Goal: Transaction & Acquisition: Purchase product/service

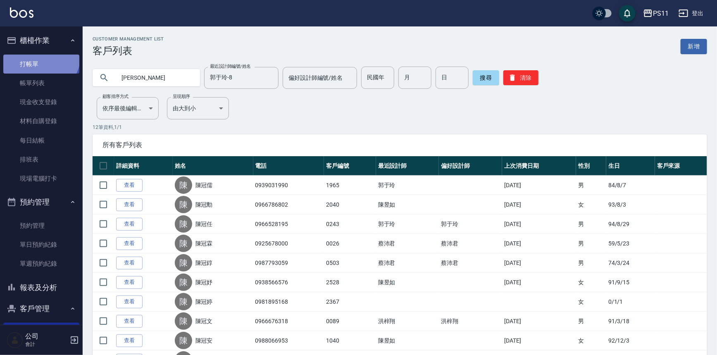
click at [40, 55] on link "打帳單" at bounding box center [41, 64] width 76 height 19
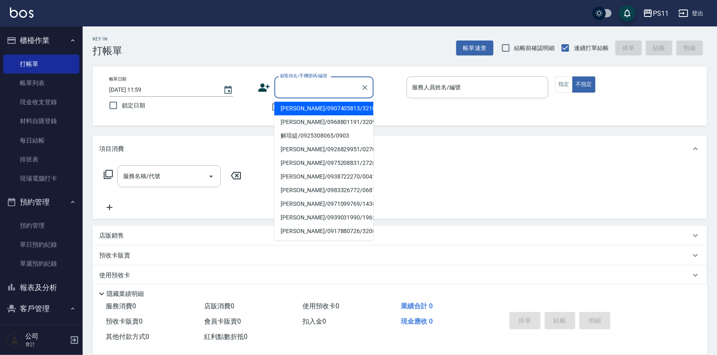
click at [288, 81] on input "顧客姓名/手機號碼/編號" at bounding box center [317, 87] width 79 height 14
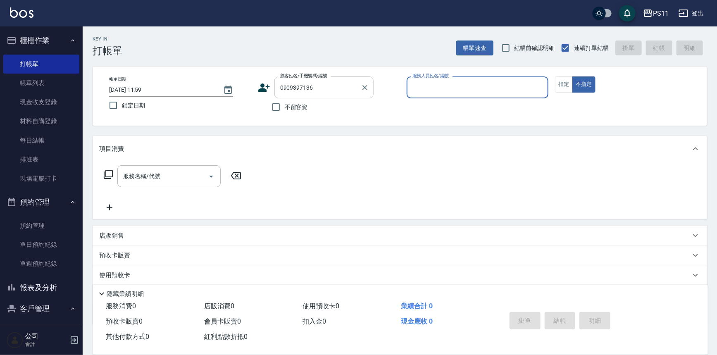
type input "黃湘俞/0909397136/1816"
click at [37, 300] on button "客戶管理" at bounding box center [41, 308] width 76 height 21
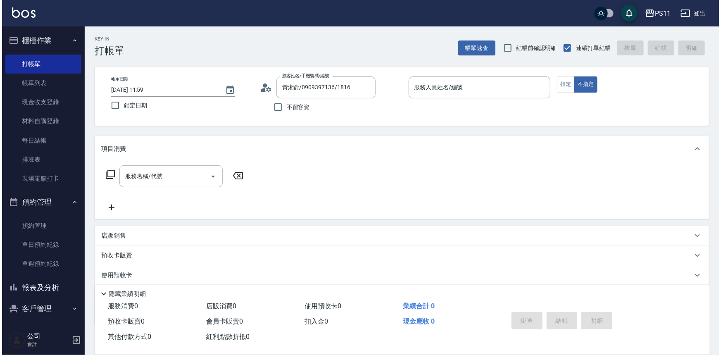
scroll to position [25, 0]
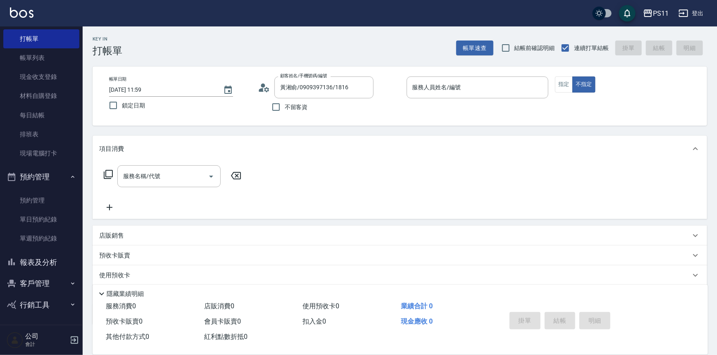
click at [45, 285] on button "客戶管理" at bounding box center [41, 283] width 76 height 21
click at [46, 305] on link "客戶列表" at bounding box center [41, 307] width 76 height 19
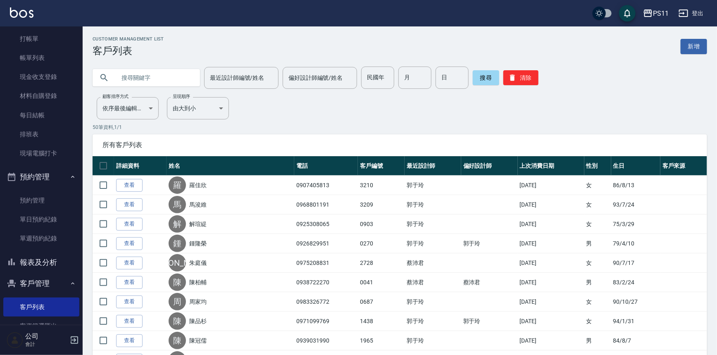
click at [181, 86] on input "text" at bounding box center [155, 78] width 78 height 22
type input "0909397136"
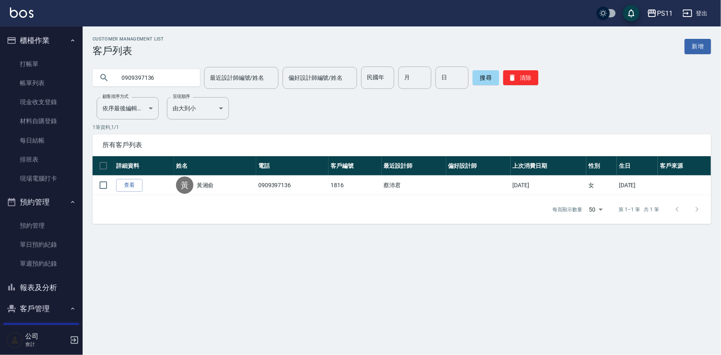
click at [0, 81] on div "PS11 登出 櫃檯作業 打帳單 帳單列表 現金收支登錄 材料自購登錄 每日結帳 排班表 現場電腦打卡 預約管理 預約管理 單日預約紀錄 單週預約紀錄 報表及…" at bounding box center [360, 177] width 721 height 355
type input "[PERSON_NAME]"
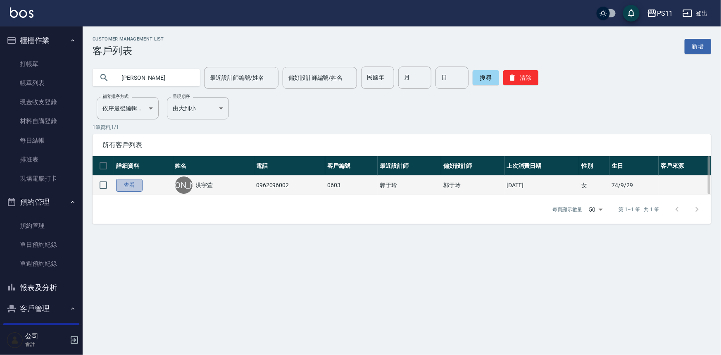
click at [138, 186] on link "查看" at bounding box center [129, 185] width 26 height 13
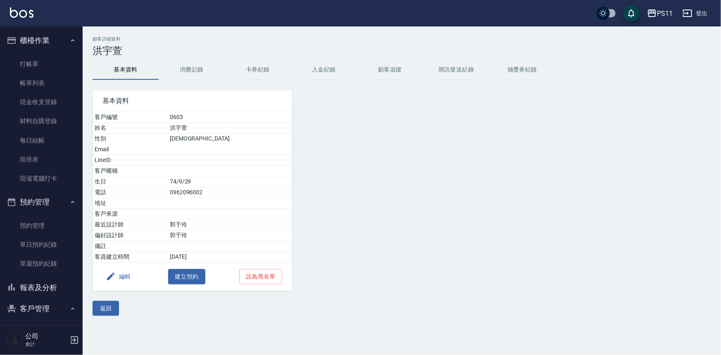
click at [203, 68] on button "消費記錄" at bounding box center [192, 70] width 66 height 20
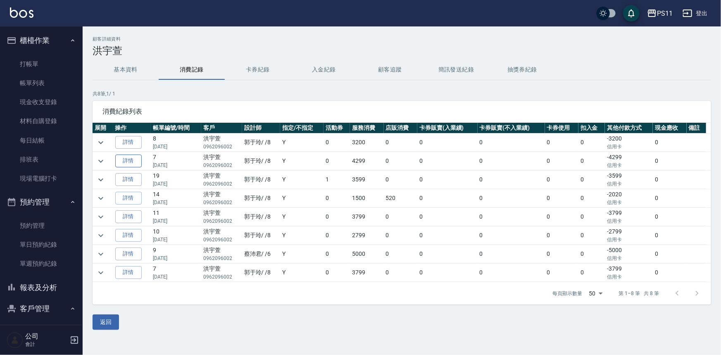
click at [132, 161] on link "詳情" at bounding box center [128, 161] width 26 height 13
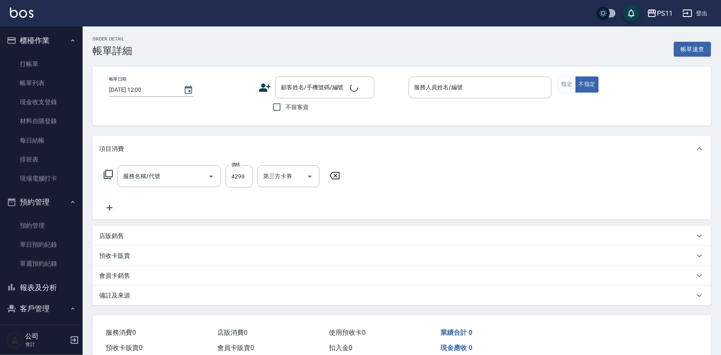
type input "漂染肩上2999以上(42999)"
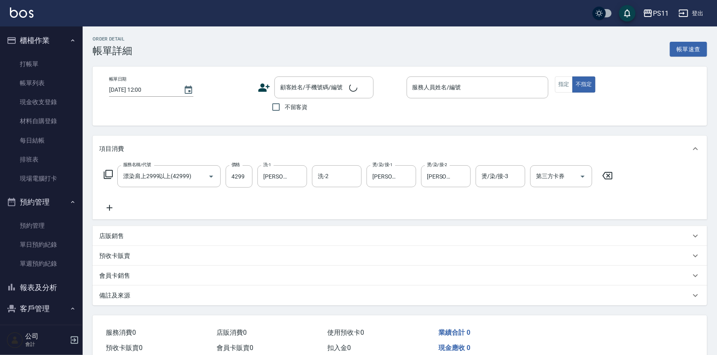
type input "[DATE] 16:33"
type input "郭于玲-8"
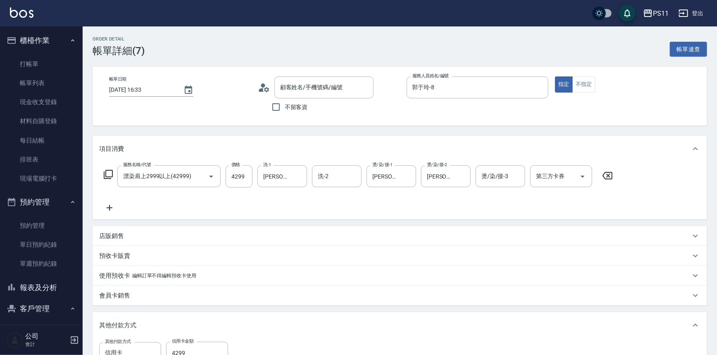
type input "[PERSON_NAME]/0962096002/0603"
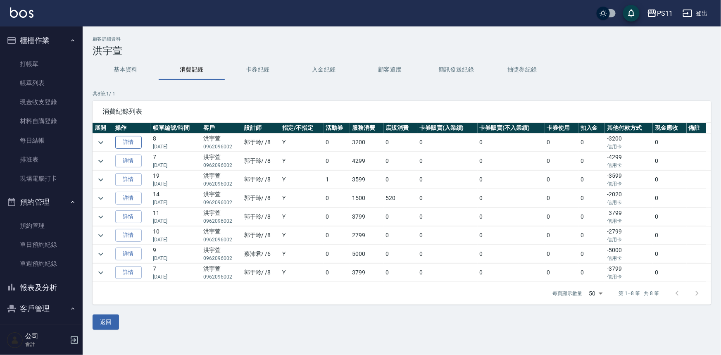
click at [129, 140] on link "詳情" at bounding box center [128, 142] width 26 height 13
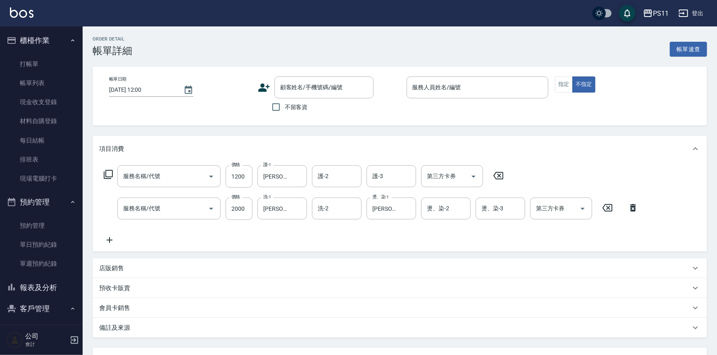
type input "[DATE] 16:44"
type input "郭于玲-8"
type input "原價801~1200護髮(51200)"
type input "1999以下燙髮(31999)"
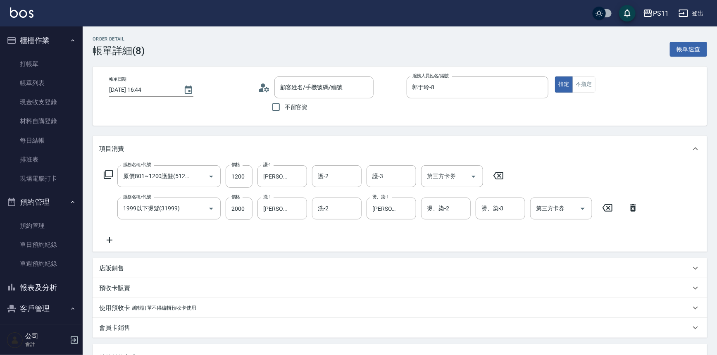
type input "[PERSON_NAME]/0962096002/0603"
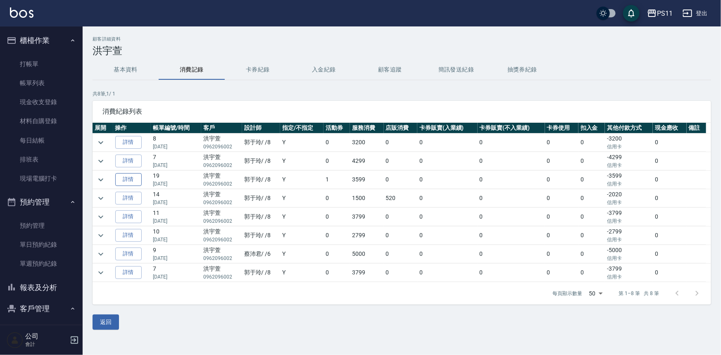
click at [135, 178] on link "詳情" at bounding box center [128, 179] width 26 height 13
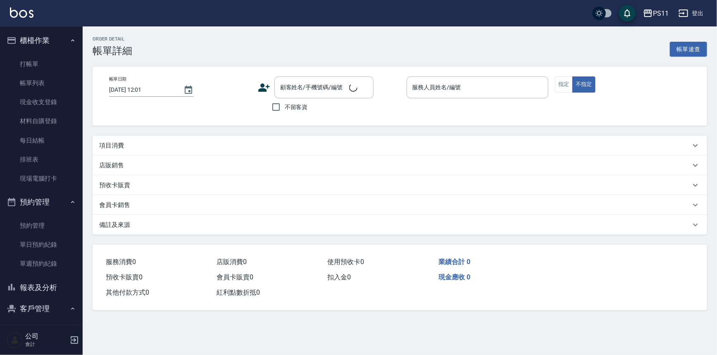
type input "[DATE] 19:52"
type input "郭于玲-8"
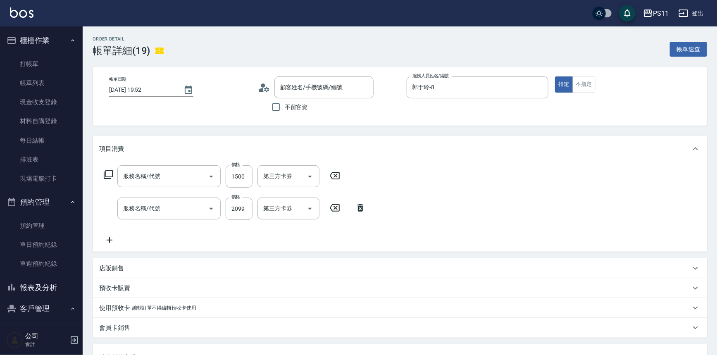
type input "[PERSON_NAME]/0962096002/0603"
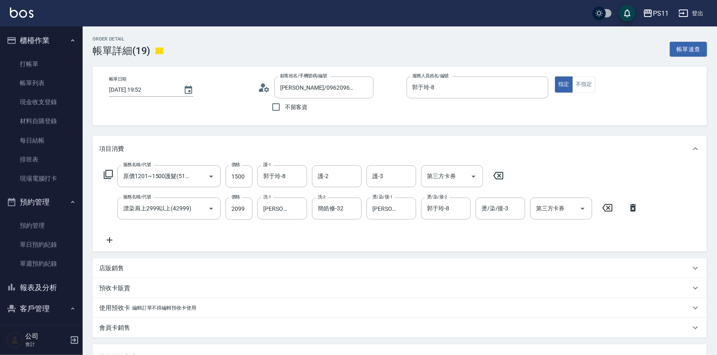
type input "原價1201~1500護髮(51500)"
type input "漂染肩上2999以上(42999)"
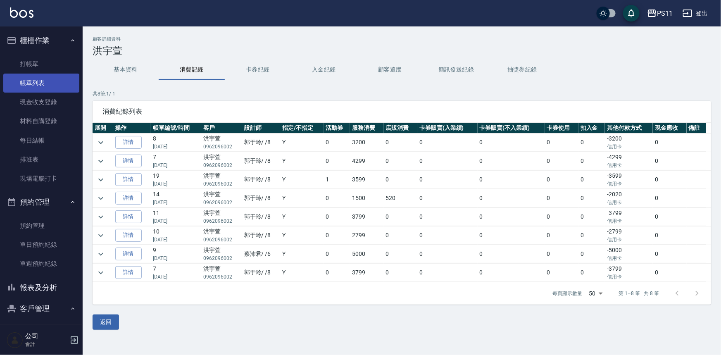
click at [55, 79] on link "帳單列表" at bounding box center [41, 83] width 76 height 19
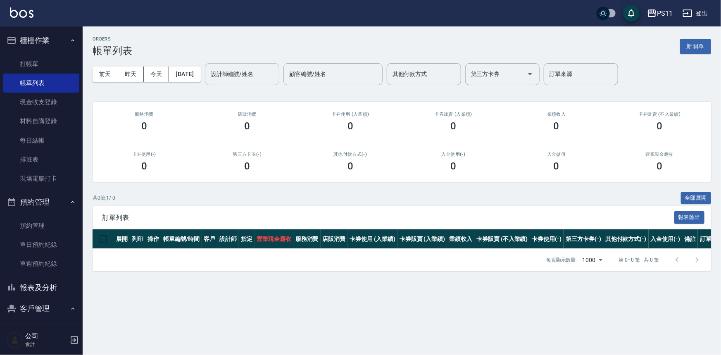
click at [279, 66] on div "設計師編號/姓名" at bounding box center [242, 74] width 74 height 22
click at [200, 70] on button "[DATE]" at bounding box center [184, 74] width 31 height 15
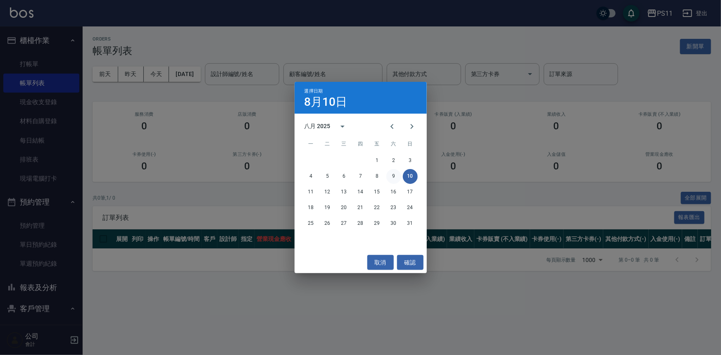
click at [391, 174] on button "9" at bounding box center [393, 176] width 15 height 15
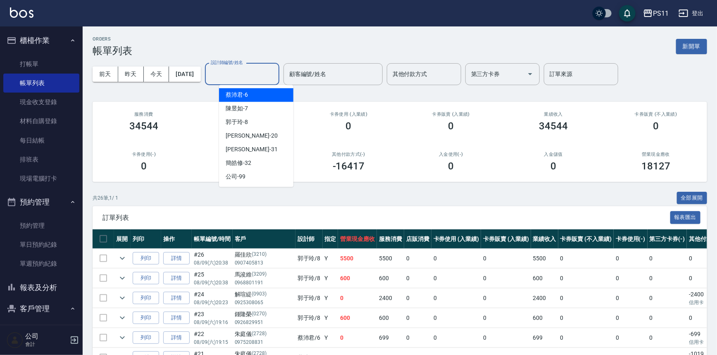
click at [255, 70] on div "設計師編號/姓名 設計師編號/姓名" at bounding box center [242, 74] width 74 height 22
click at [258, 109] on div "[PERSON_NAME]-7" at bounding box center [256, 109] width 74 height 14
type input "[PERSON_NAME]-7"
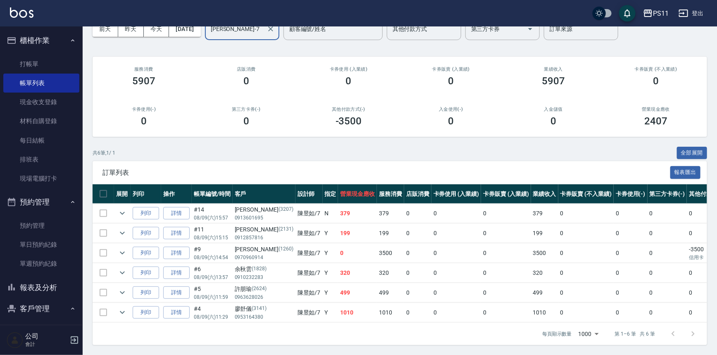
scroll to position [50, 0]
click at [176, 307] on link "詳情" at bounding box center [176, 312] width 26 height 13
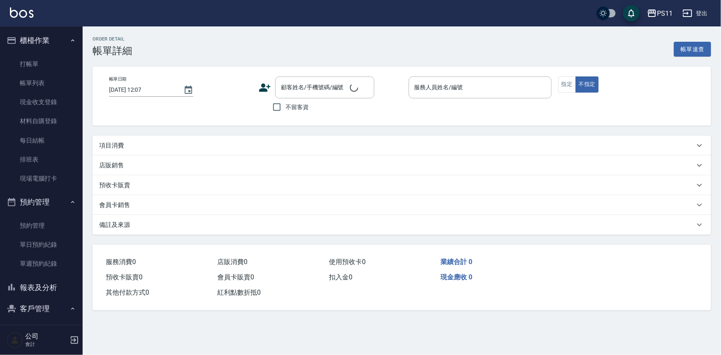
type input "[DATE] 11:29"
type input "[PERSON_NAME]-7"
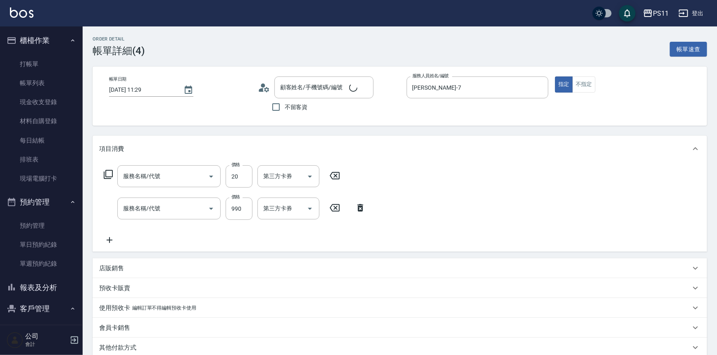
type input "[PERSON_NAME]/0953164380/3141"
type input "潤絲(820)"
type input "舒活靓爽頭皮排毒洗(1990)"
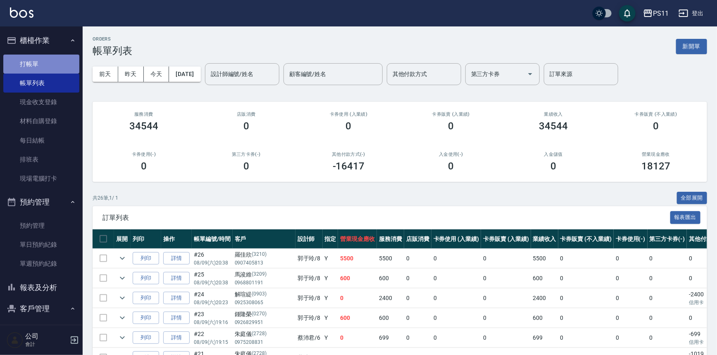
drag, startPoint x: 52, startPoint y: 58, endPoint x: 60, endPoint y: 57, distance: 7.9
click at [51, 58] on link "打帳單" at bounding box center [41, 64] width 76 height 19
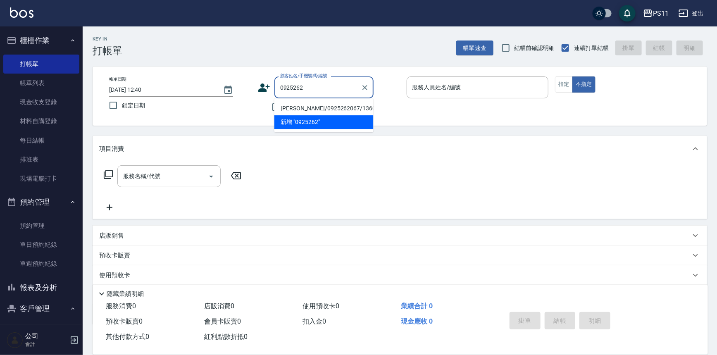
click at [355, 109] on li "[PERSON_NAME]/0925262067/1360" at bounding box center [323, 109] width 99 height 14
type input "[PERSON_NAME]/0925262067/1360"
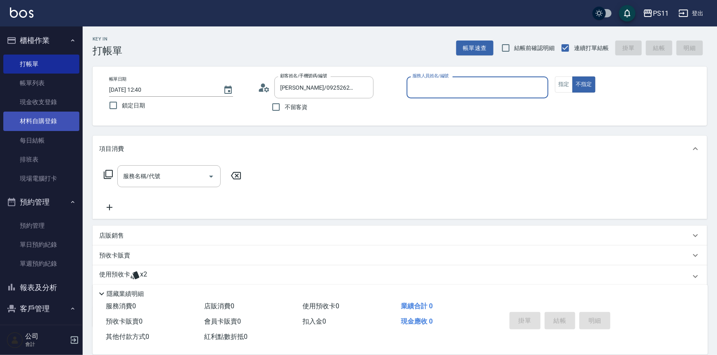
click at [62, 127] on link "材料自購登錄" at bounding box center [41, 121] width 76 height 19
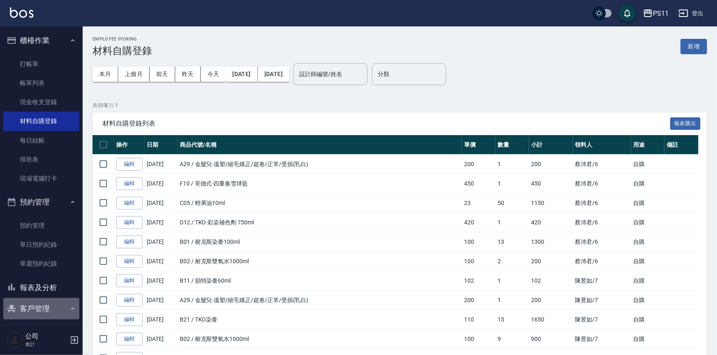
click at [57, 305] on button "客戶管理" at bounding box center [41, 308] width 76 height 21
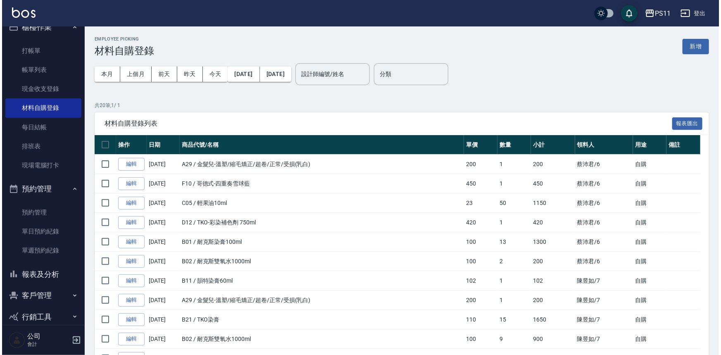
scroll to position [25, 0]
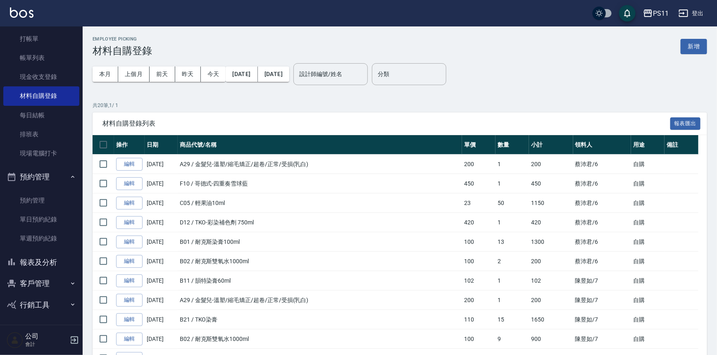
click at [40, 282] on button "客戶管理" at bounding box center [41, 283] width 76 height 21
click at [35, 307] on link "客戶列表" at bounding box center [41, 307] width 76 height 19
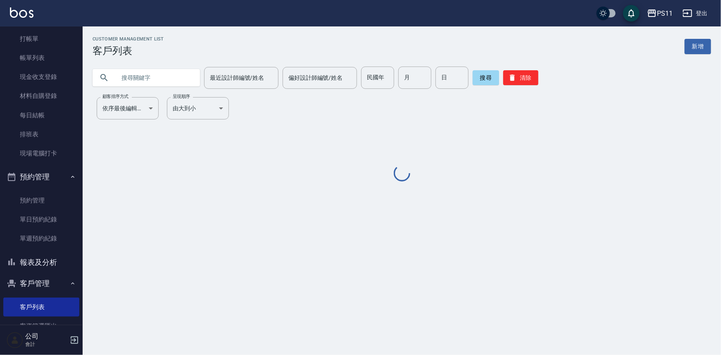
click at [168, 74] on input "text" at bounding box center [155, 78] width 78 height 22
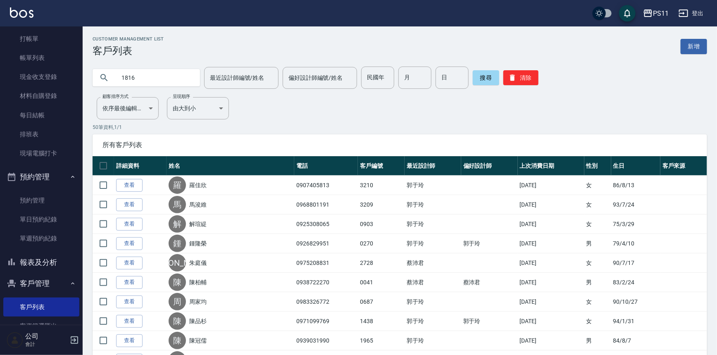
type input "1816"
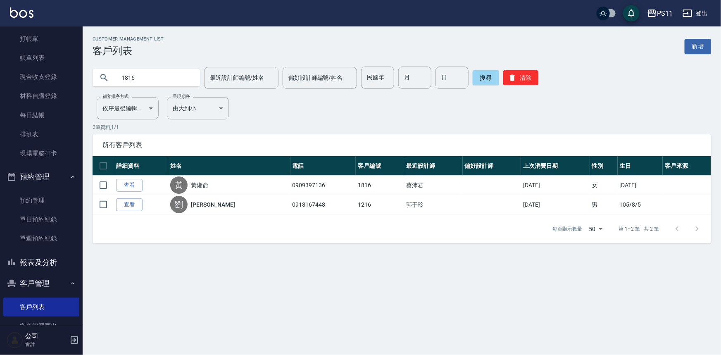
click at [131, 187] on link "查看" at bounding box center [129, 185] width 26 height 13
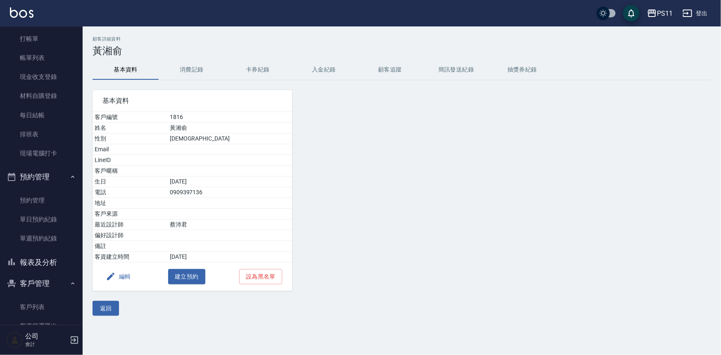
click at [192, 69] on button "消費記錄" at bounding box center [192, 70] width 66 height 20
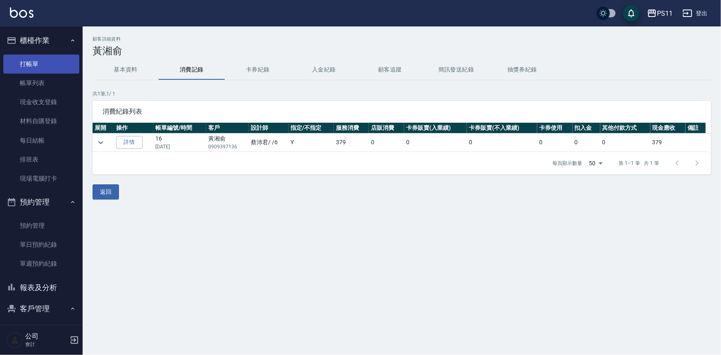
click at [37, 64] on link "打帳單" at bounding box center [41, 64] width 76 height 19
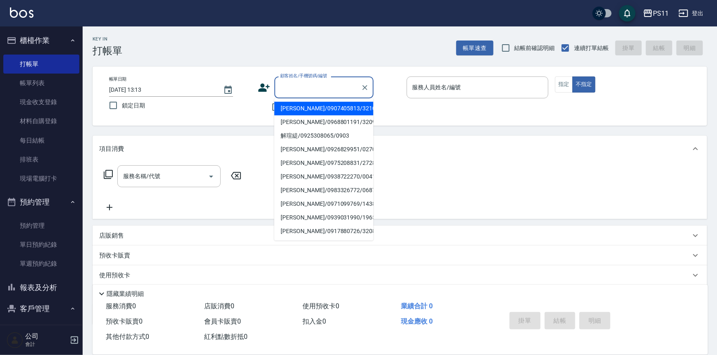
drag, startPoint x: 329, startPoint y: 84, endPoint x: 346, endPoint y: 87, distance: 17.2
click at [332, 84] on input "顧客姓名/手機號碼/編號" at bounding box center [317, 87] width 79 height 14
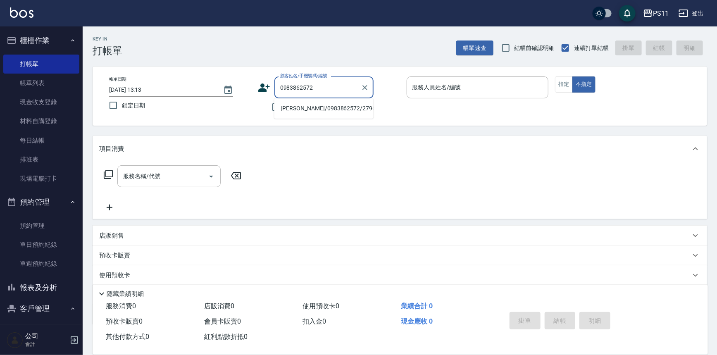
click at [351, 111] on li "[PERSON_NAME]/0983862572/2796" at bounding box center [323, 109] width 99 height 14
type input "[PERSON_NAME]/0983862572/2796"
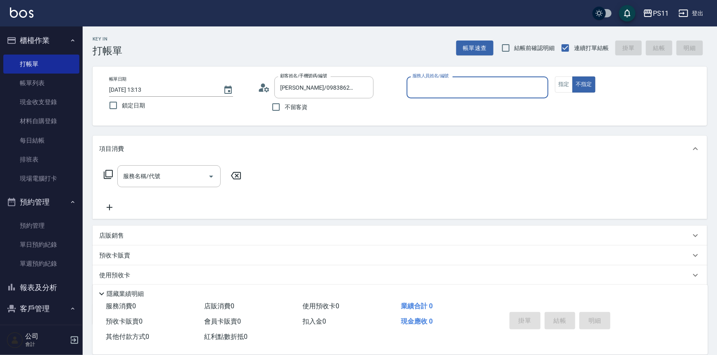
click at [461, 87] on input "服務人員姓名/編號" at bounding box center [477, 87] width 135 height 14
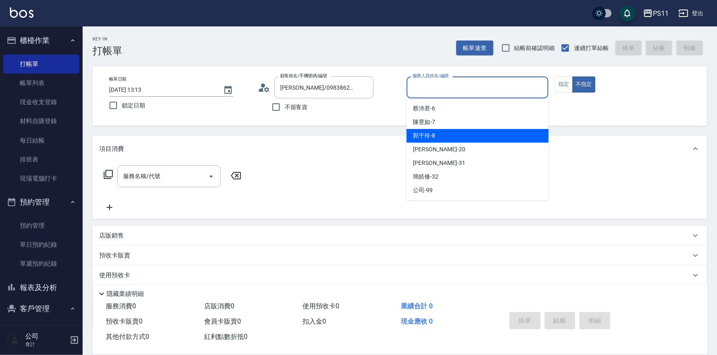
click at [464, 138] on div "郭于玲 -8" at bounding box center [478, 136] width 142 height 14
type input "郭于玲-8"
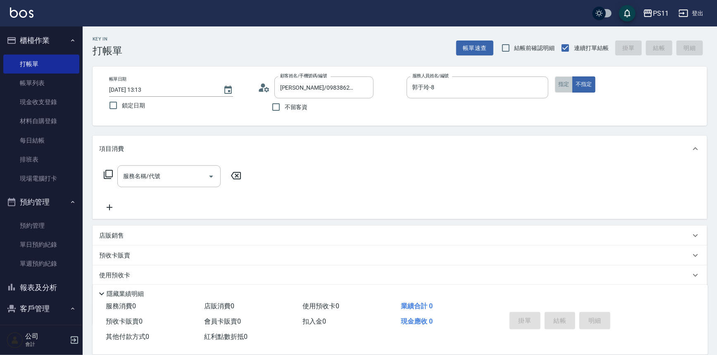
click at [560, 87] on button "指定" at bounding box center [564, 84] width 18 height 16
click at [109, 173] on icon at bounding box center [108, 174] width 10 height 10
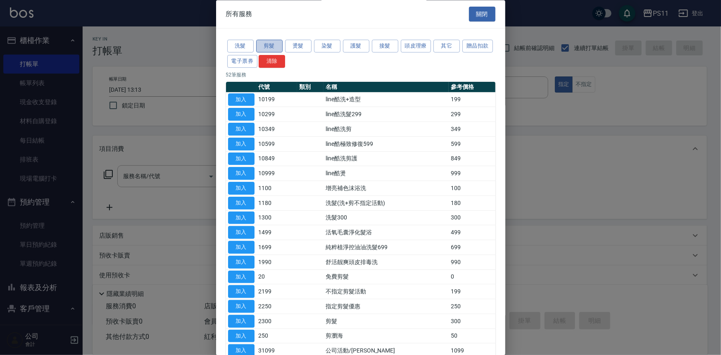
click at [268, 44] on button "剪髮" at bounding box center [269, 46] width 26 height 13
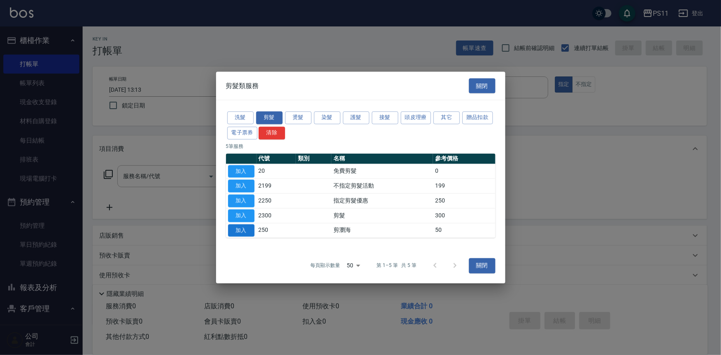
click at [243, 227] on button "加入" at bounding box center [241, 230] width 26 height 13
type input "剪瀏海(250)"
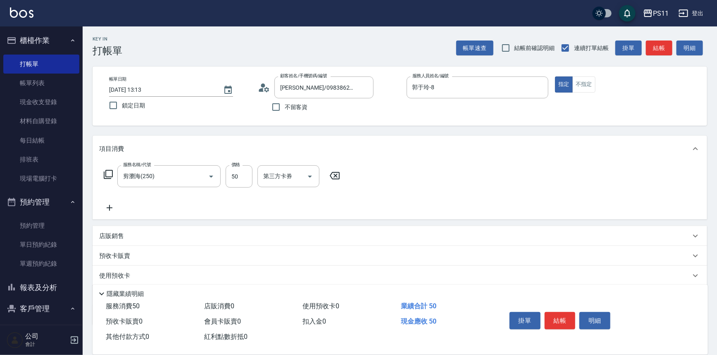
click at [119, 206] on icon at bounding box center [109, 208] width 21 height 10
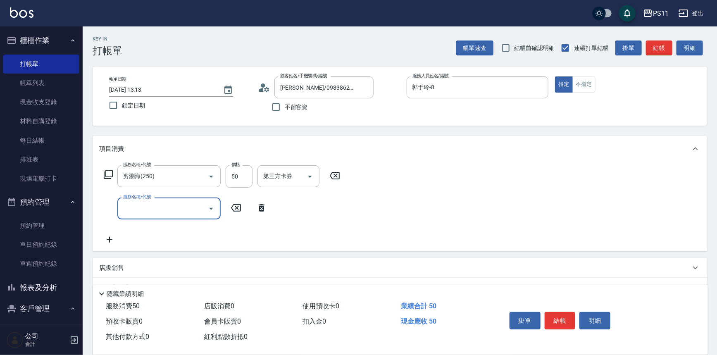
click at [153, 206] on input "服務名稱/代號" at bounding box center [162, 208] width 83 height 14
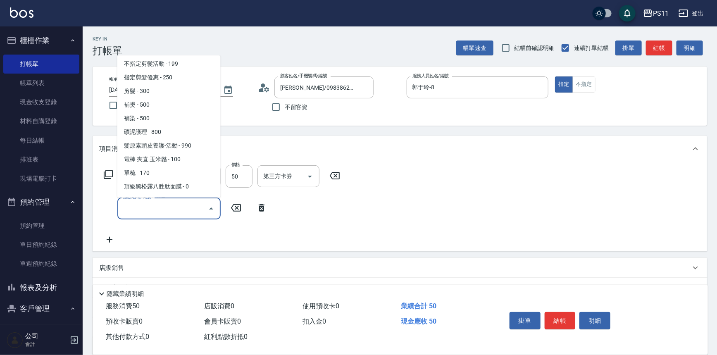
scroll to position [150, 0]
click at [161, 172] on span "單梳 - 170" at bounding box center [168, 175] width 103 height 14
type input "單梳(8170)"
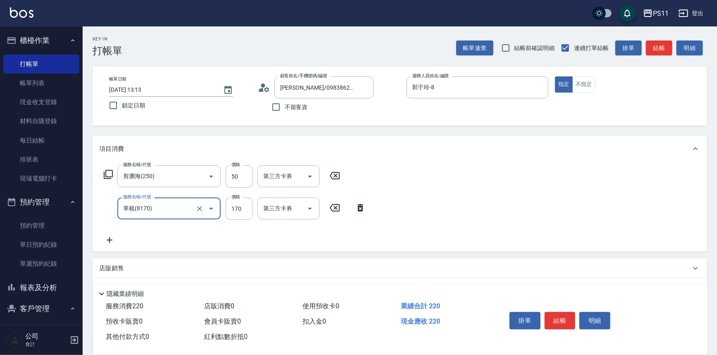
drag, startPoint x: 244, startPoint y: 211, endPoint x: 61, endPoint y: 200, distance: 183.5
click at [244, 211] on input "170" at bounding box center [239, 209] width 27 height 22
type input "200"
click at [556, 316] on button "結帳" at bounding box center [560, 320] width 31 height 17
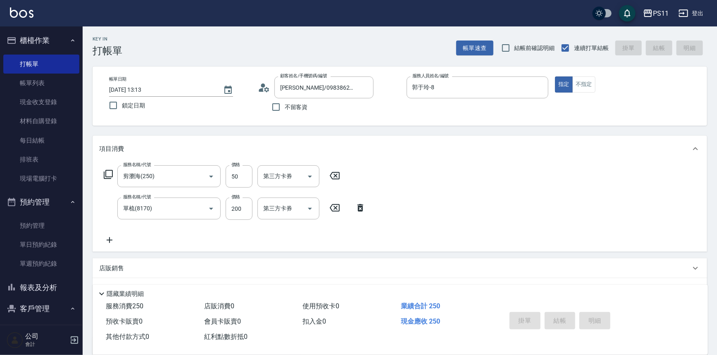
type input "[DATE] 13:14"
